Goal: Navigation & Orientation: Find specific page/section

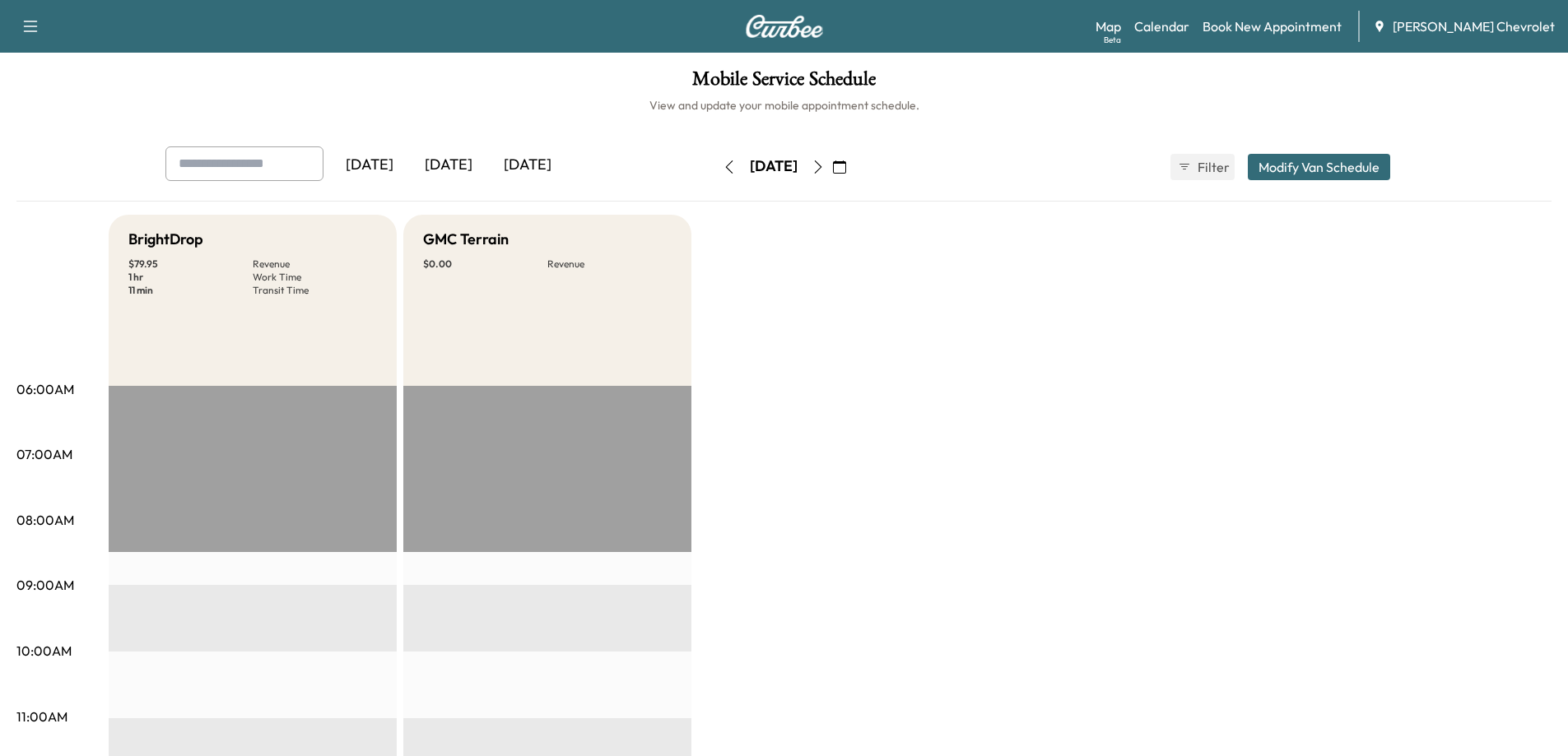
click at [448, 165] on div "[DATE]" at bounding box center [448, 165] width 79 height 38
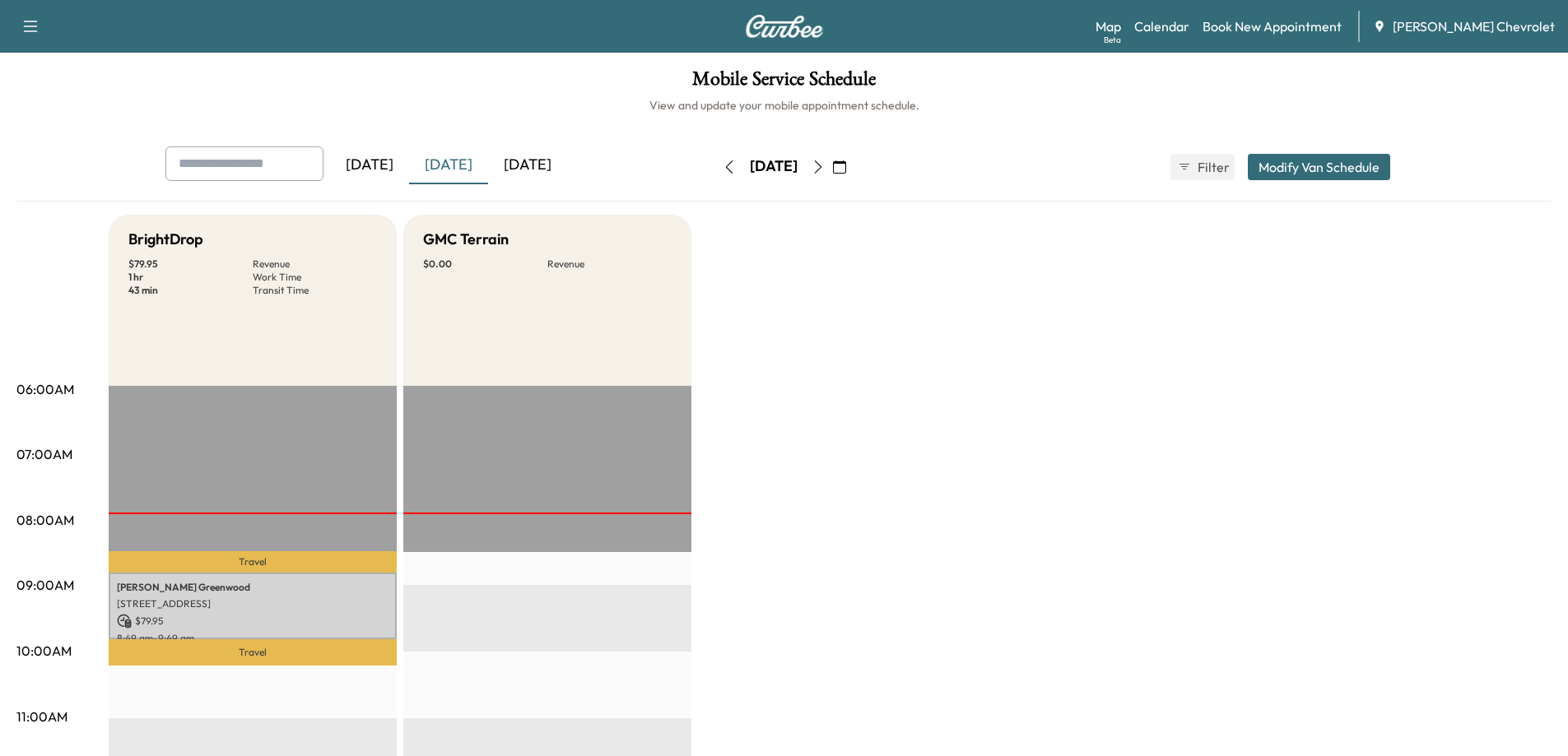
click at [846, 172] on icon "button" at bounding box center [839, 167] width 14 height 14
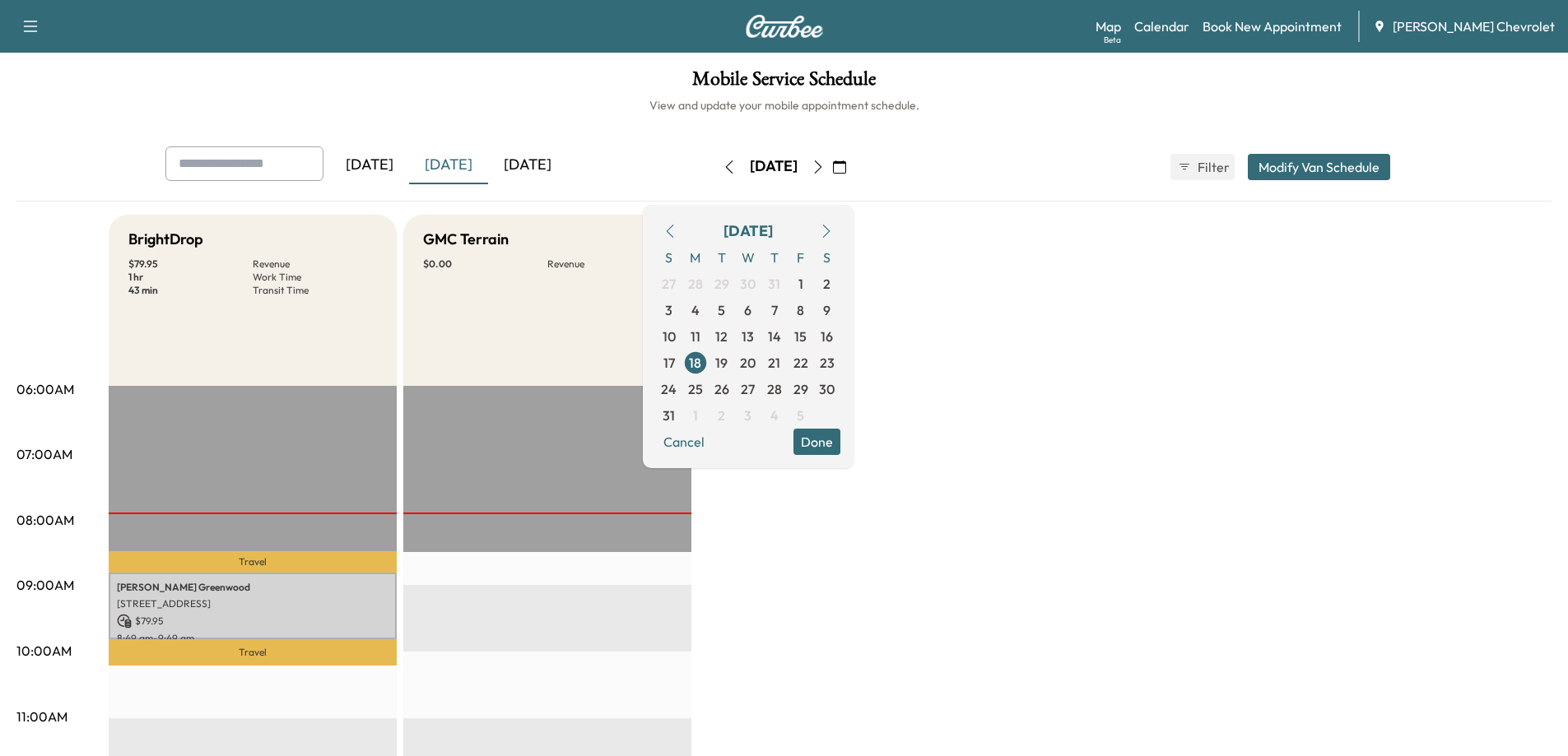
click at [974, 172] on div "[DATE] [DATE] [DATE] [DATE] August 2025 S M T W T F S 27 28 29 30 31 1 2 3 4 5 …" at bounding box center [785, 167] width 1265 height 42
click at [1121, 33] on div "Beta" at bounding box center [1112, 40] width 17 height 13
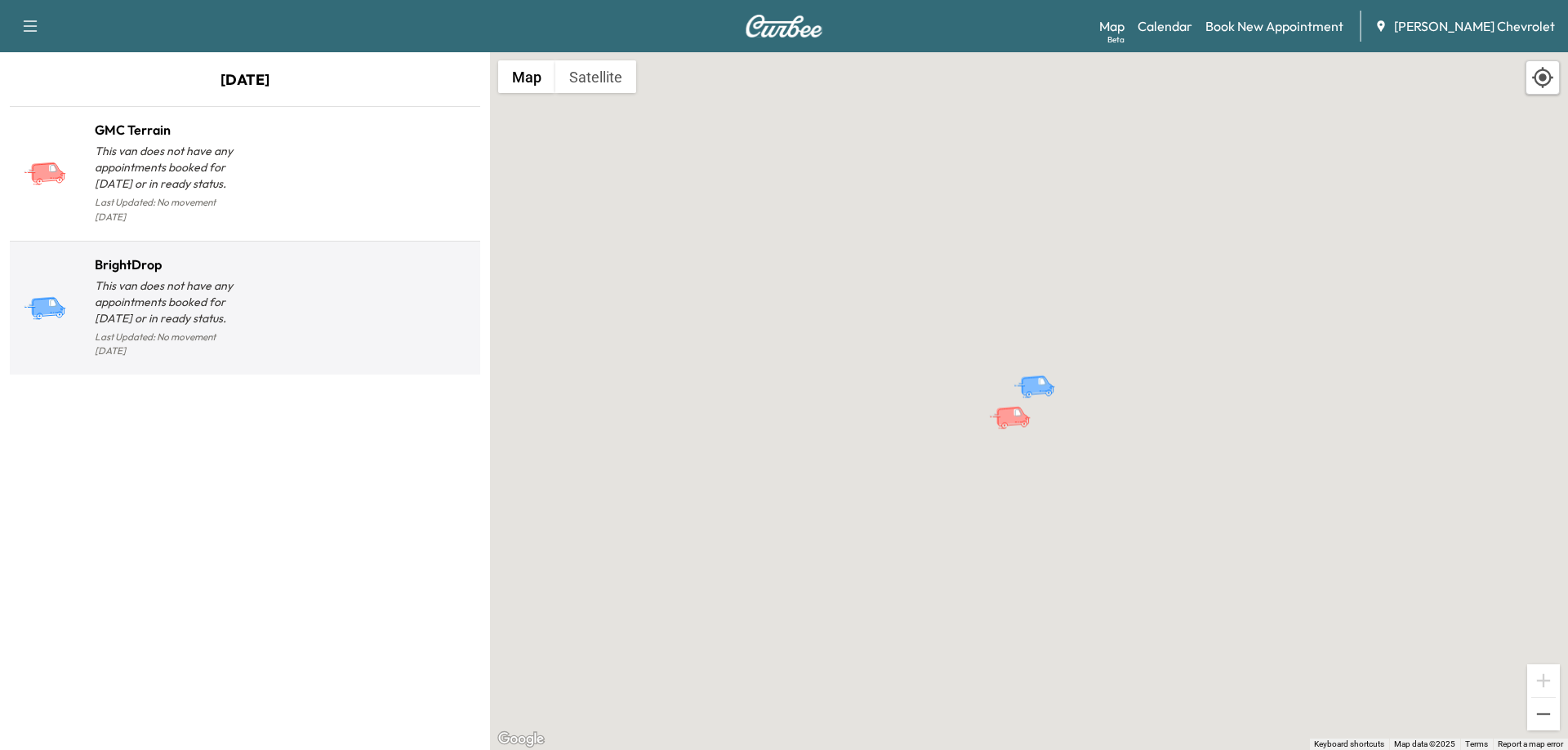
click at [277, 280] on div at bounding box center [358, 315] width 228 height 95
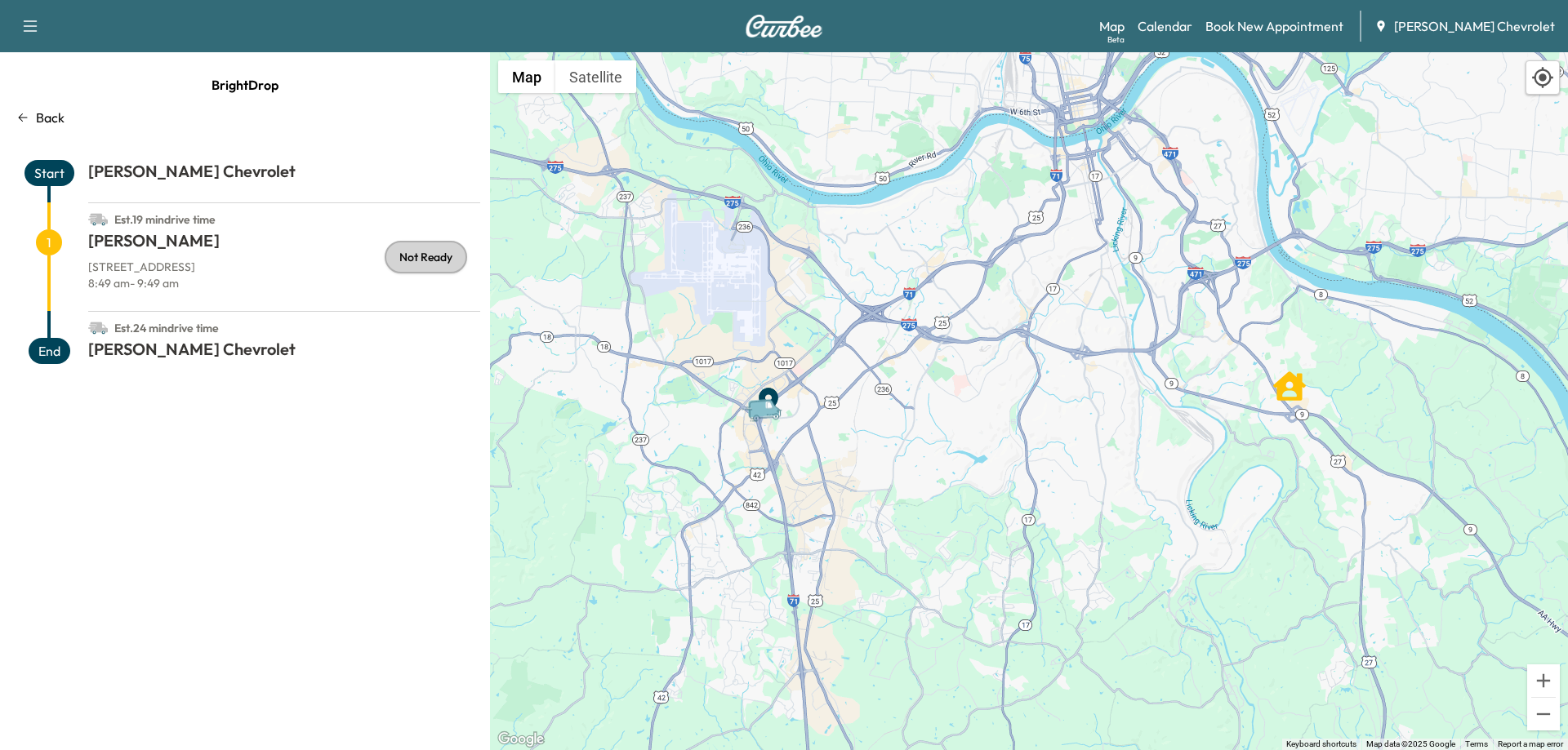
click at [48, 119] on p "Back" at bounding box center [50, 117] width 29 height 20
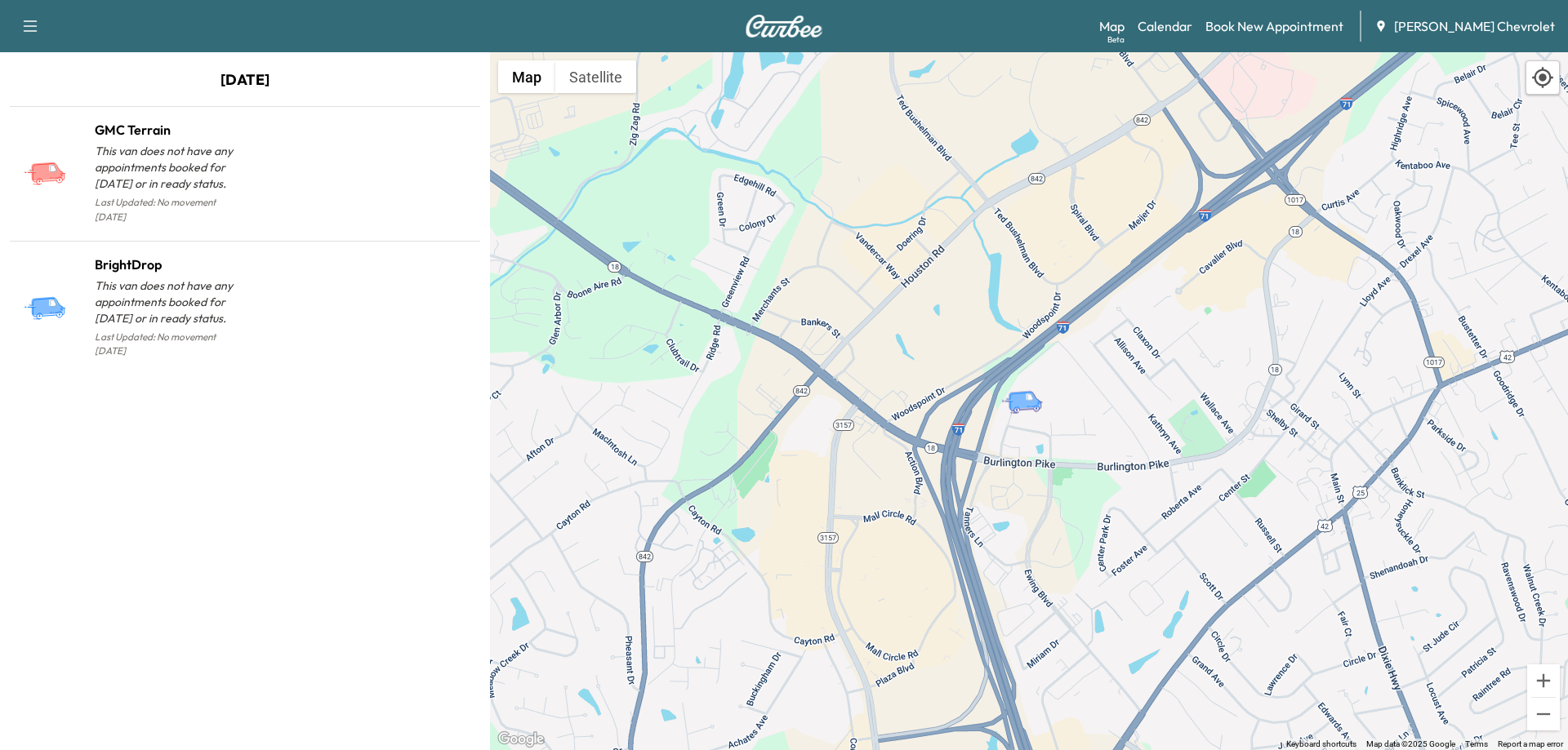
click at [794, 23] on img at bounding box center [783, 26] width 78 height 23
